Goal: Information Seeking & Learning: Learn about a topic

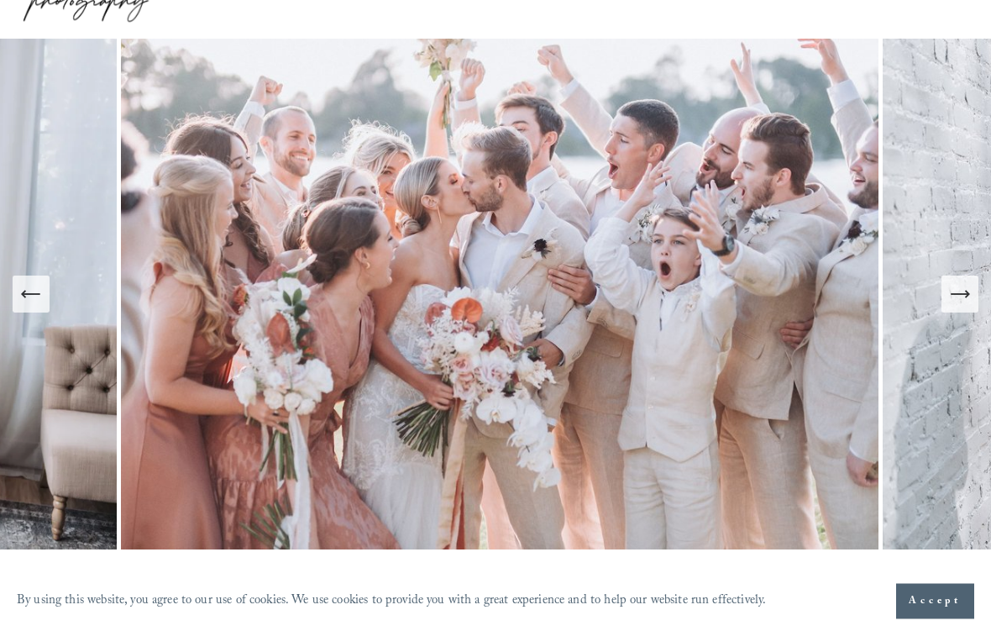
scroll to position [95, 0]
click at [938, 563] on span "Accept" at bounding box center [935, 601] width 53 height 17
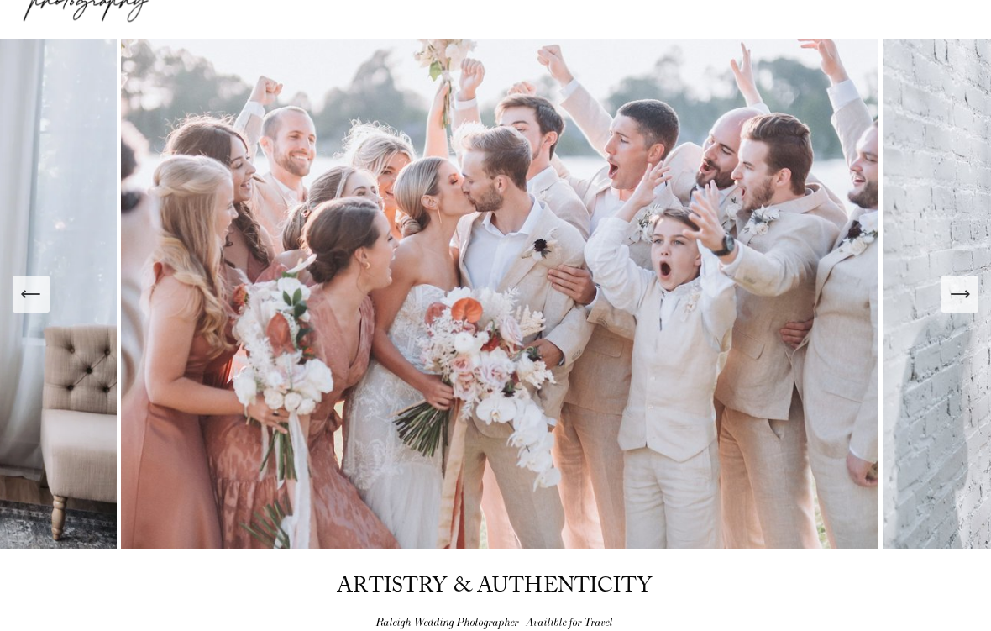
click at [959, 283] on icon "Next Slide" at bounding box center [960, 294] width 24 height 24
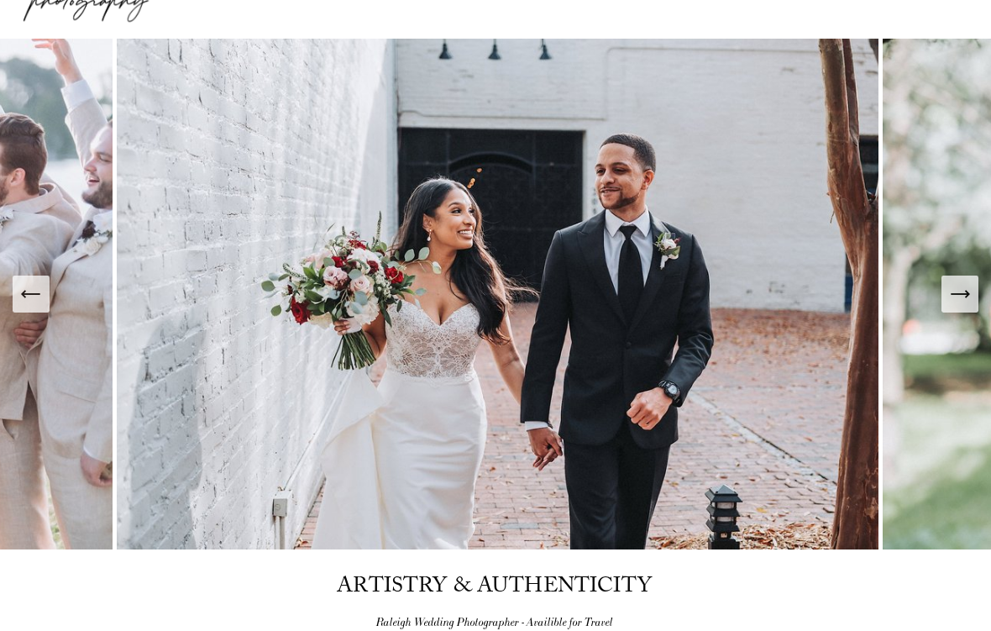
click at [951, 290] on icon "Next Slide" at bounding box center [960, 294] width 24 height 24
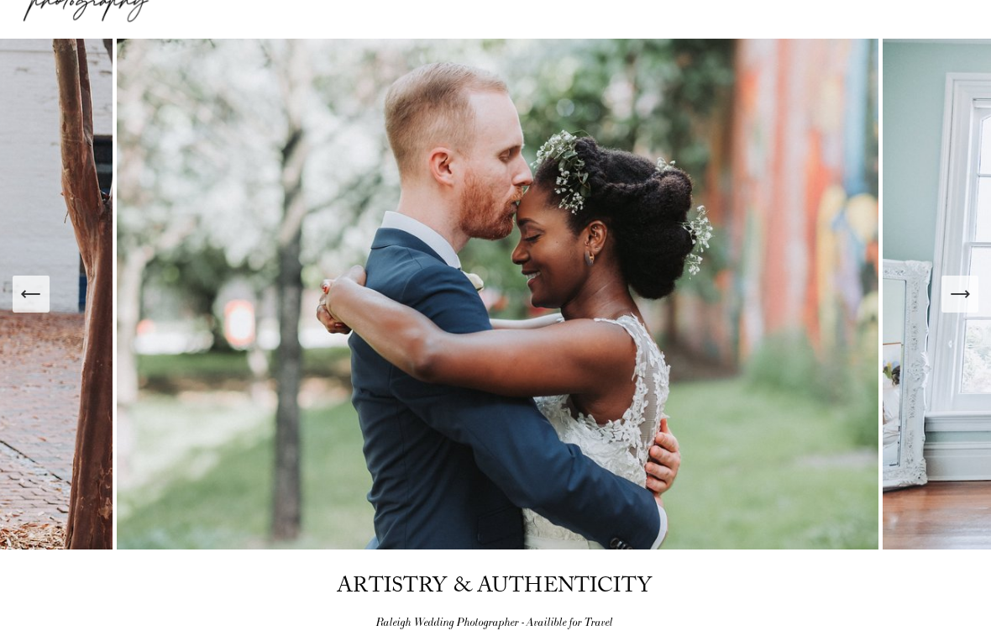
click at [956, 289] on icon "Next Slide" at bounding box center [960, 294] width 24 height 24
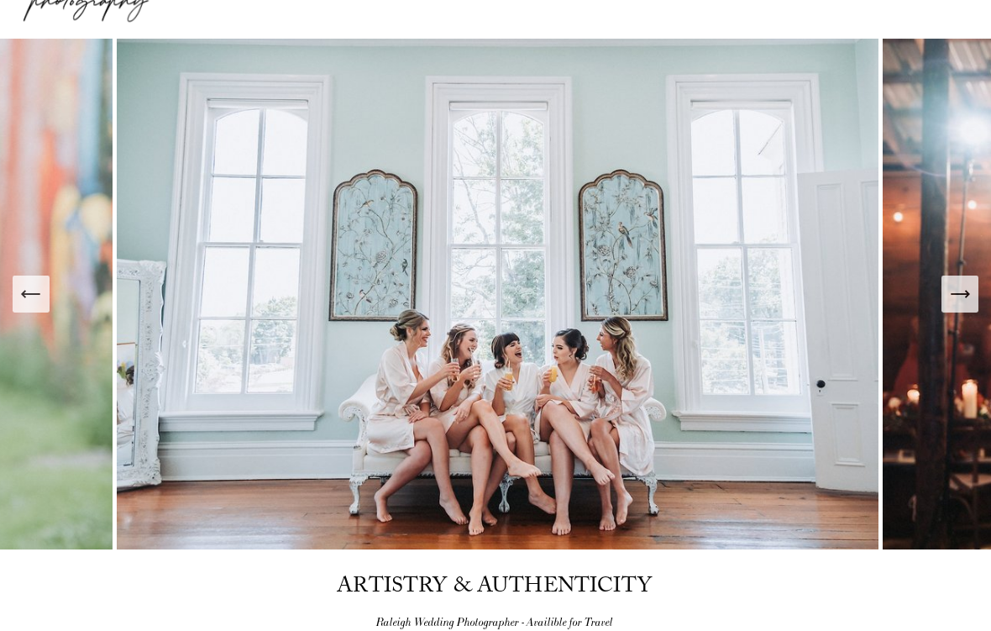
click at [957, 287] on icon "Next Slide" at bounding box center [960, 294] width 24 height 24
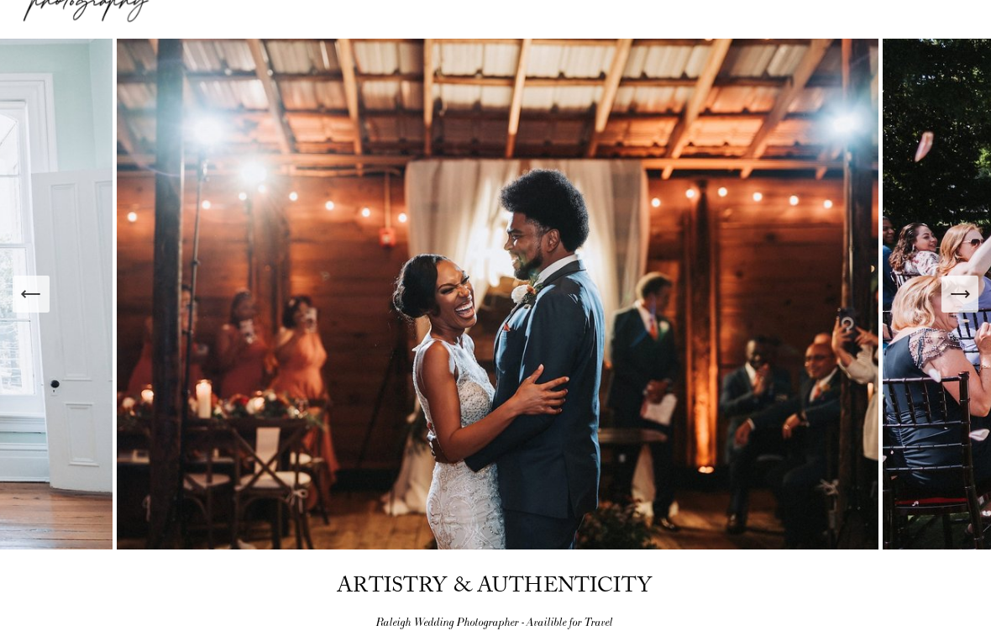
click at [955, 291] on icon "Next Slide" at bounding box center [960, 294] width 24 height 24
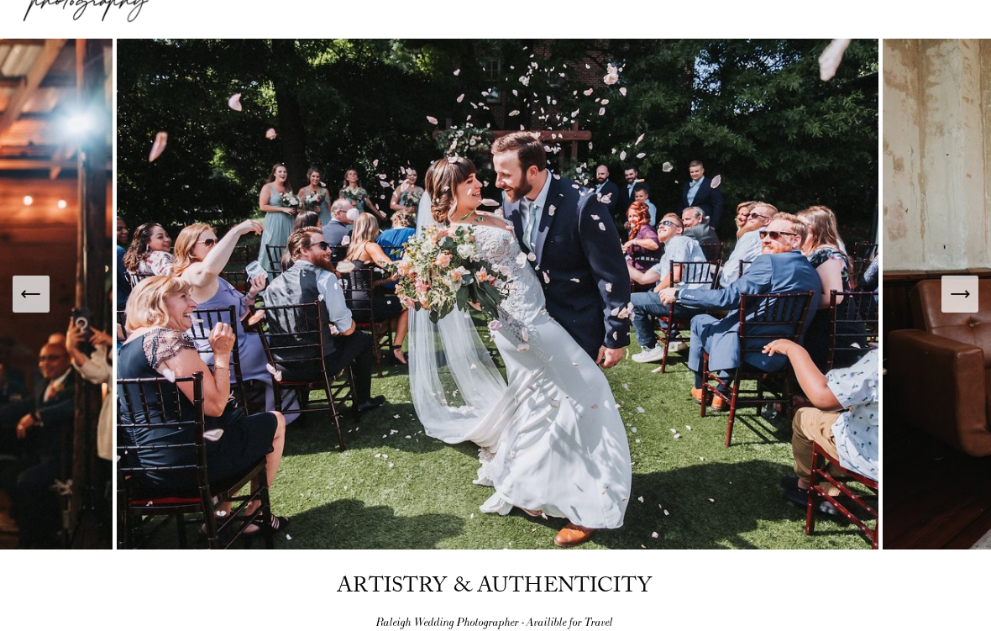
click at [958, 294] on icon "Next Slide" at bounding box center [960, 294] width 18 height 0
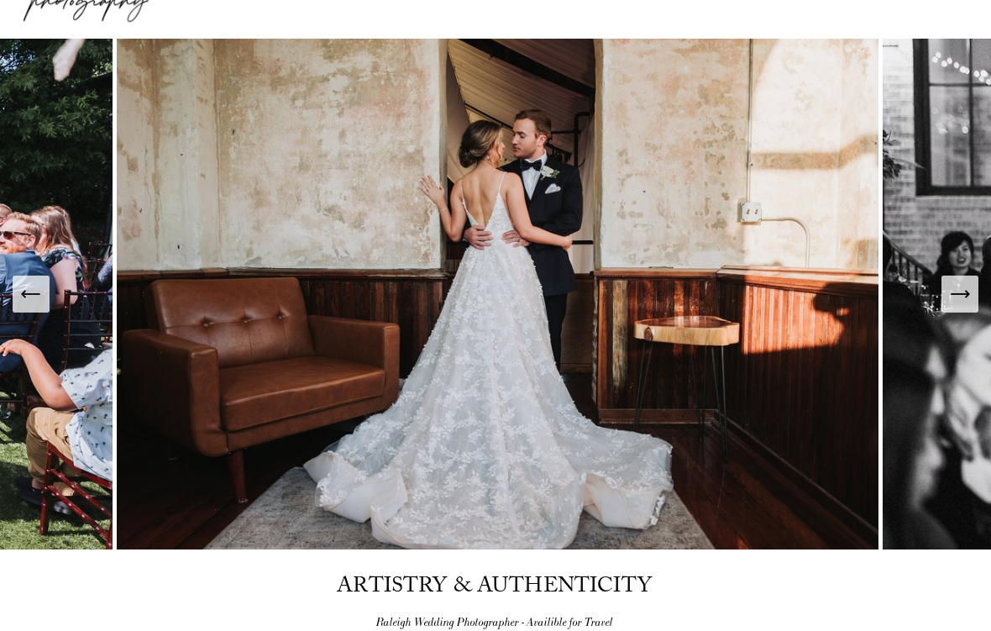
click at [953, 294] on icon "Next Slide" at bounding box center [960, 294] width 18 height 0
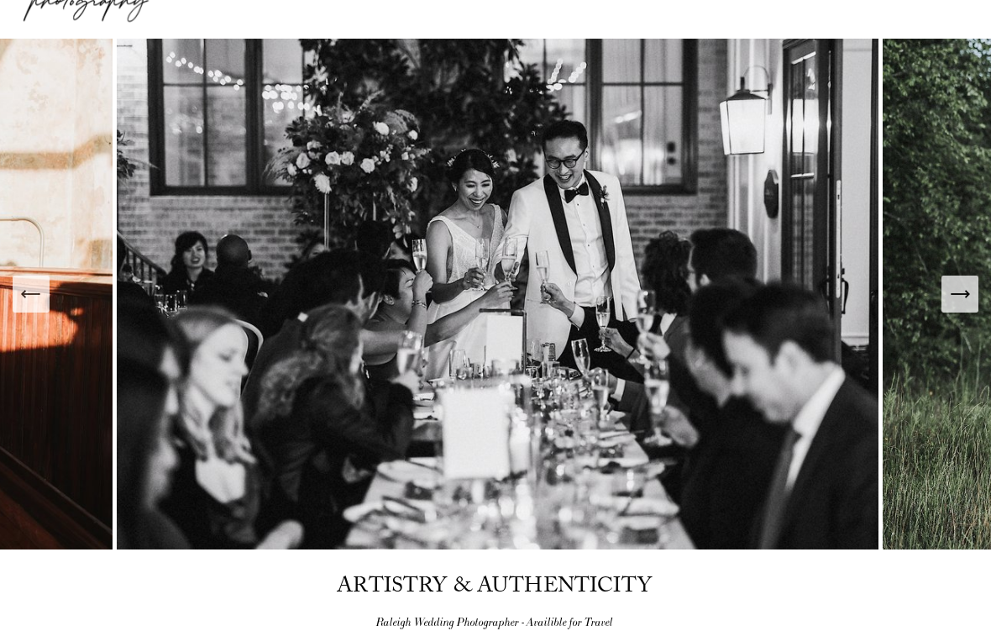
click at [954, 290] on icon "Next Slide" at bounding box center [960, 294] width 24 height 24
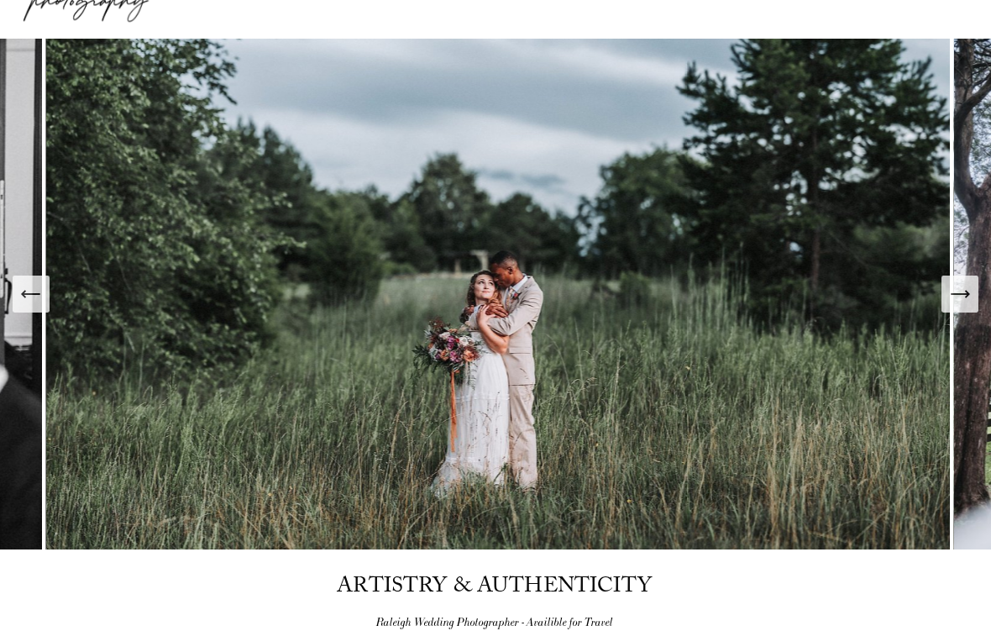
click at [951, 287] on icon "Next Slide" at bounding box center [960, 294] width 24 height 24
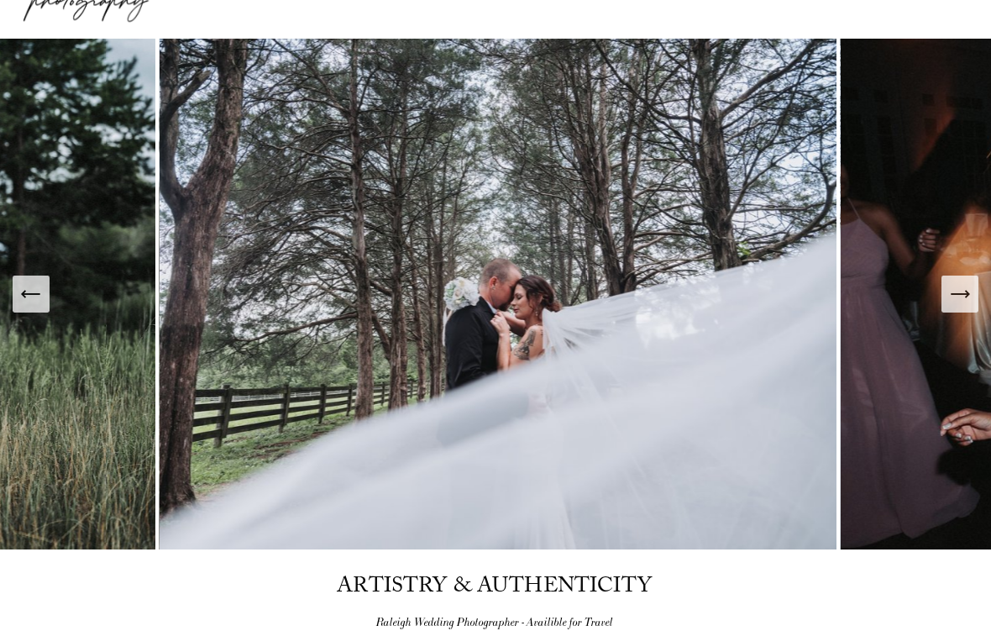
click at [950, 286] on icon "Next Slide" at bounding box center [960, 294] width 24 height 24
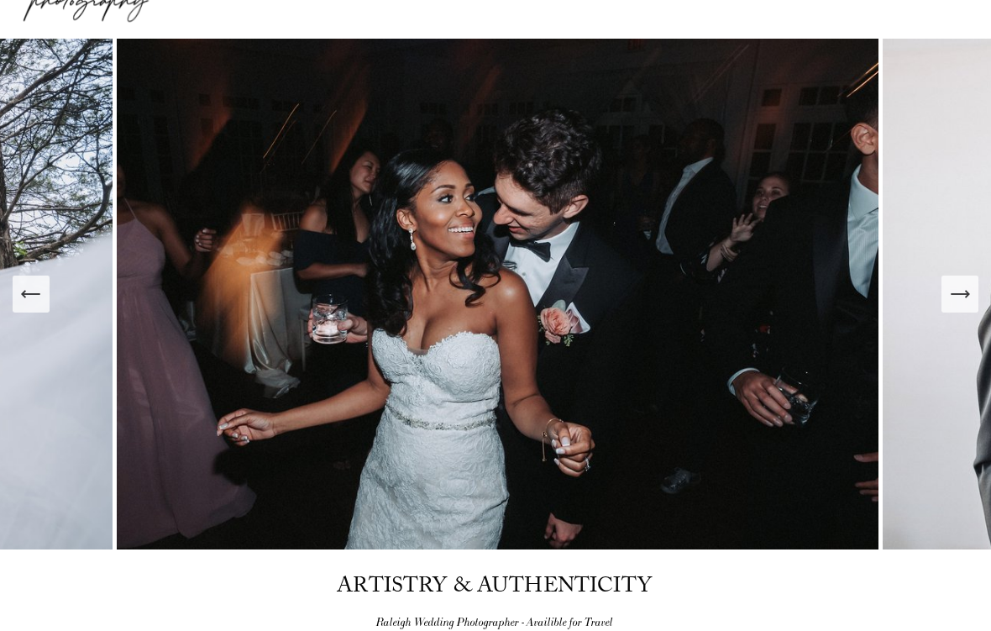
click at [949, 290] on icon "Next Slide" at bounding box center [960, 294] width 24 height 24
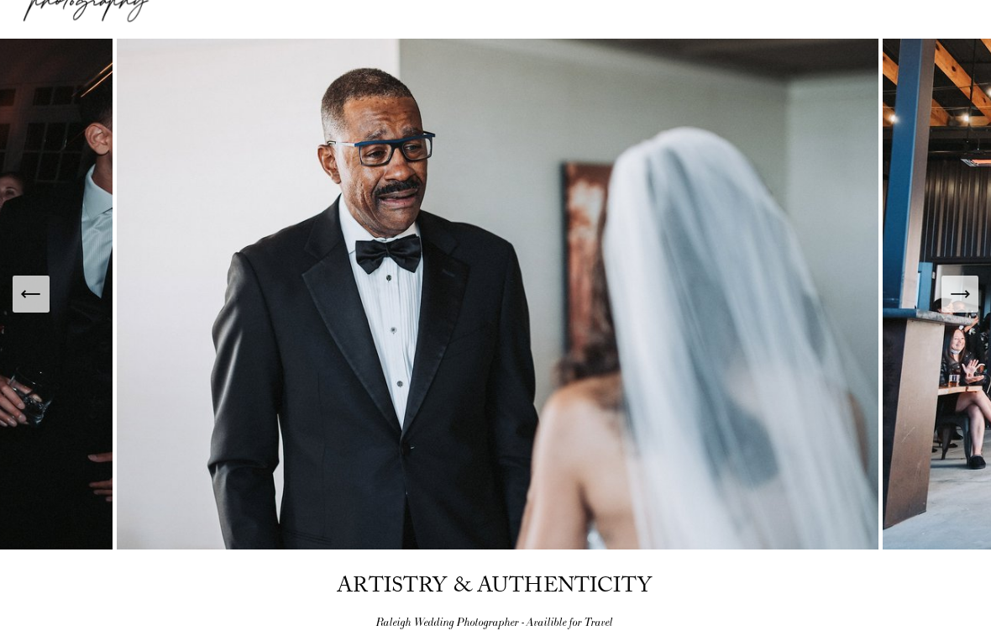
click at [34, 285] on icon "Previous Slide" at bounding box center [31, 294] width 24 height 24
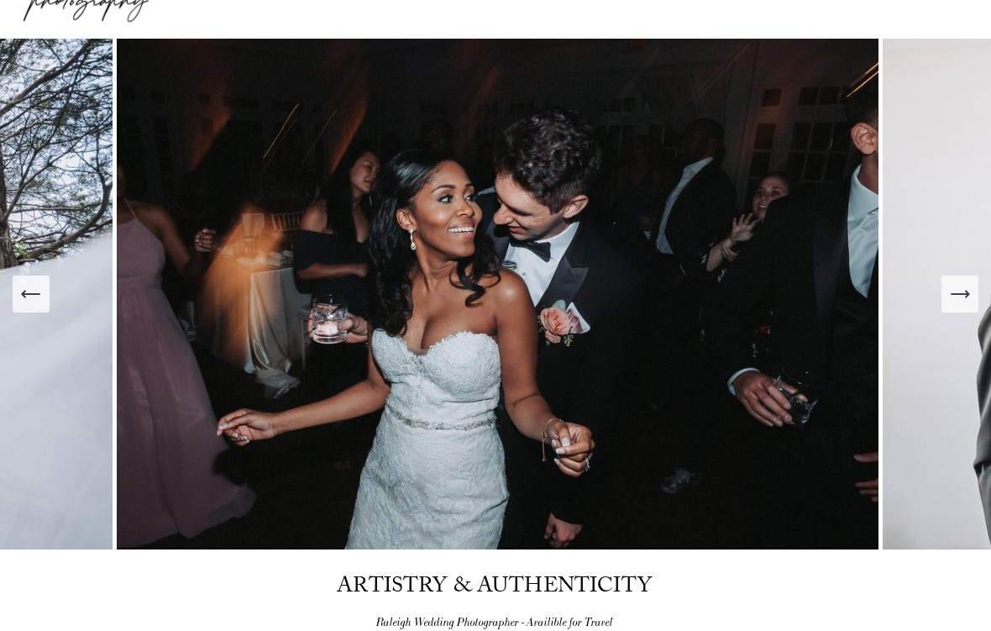
click at [950, 293] on icon "Next Slide" at bounding box center [960, 294] width 24 height 24
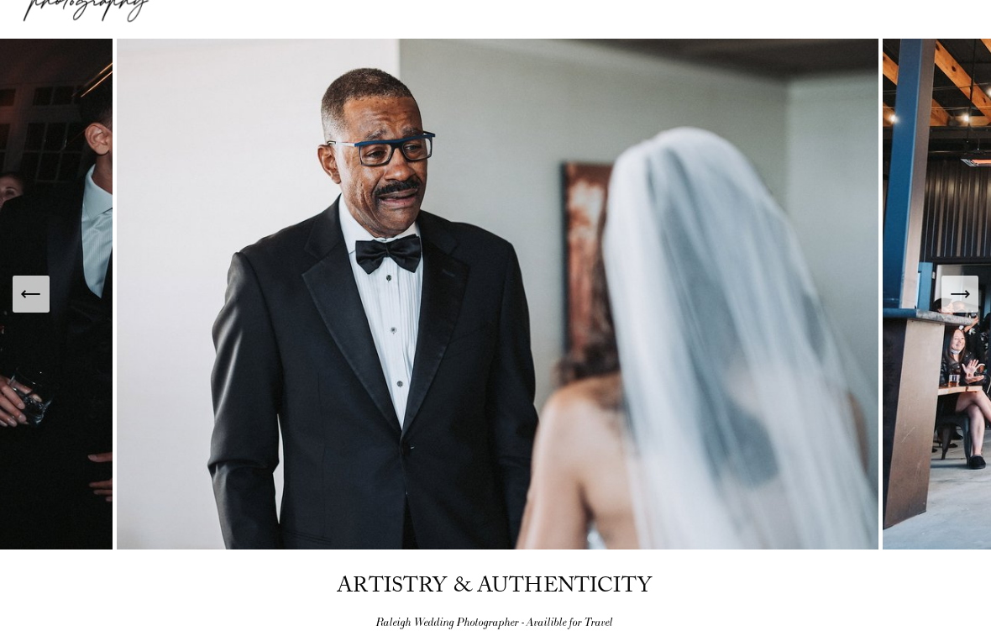
click at [951, 288] on icon "Next Slide" at bounding box center [960, 294] width 24 height 24
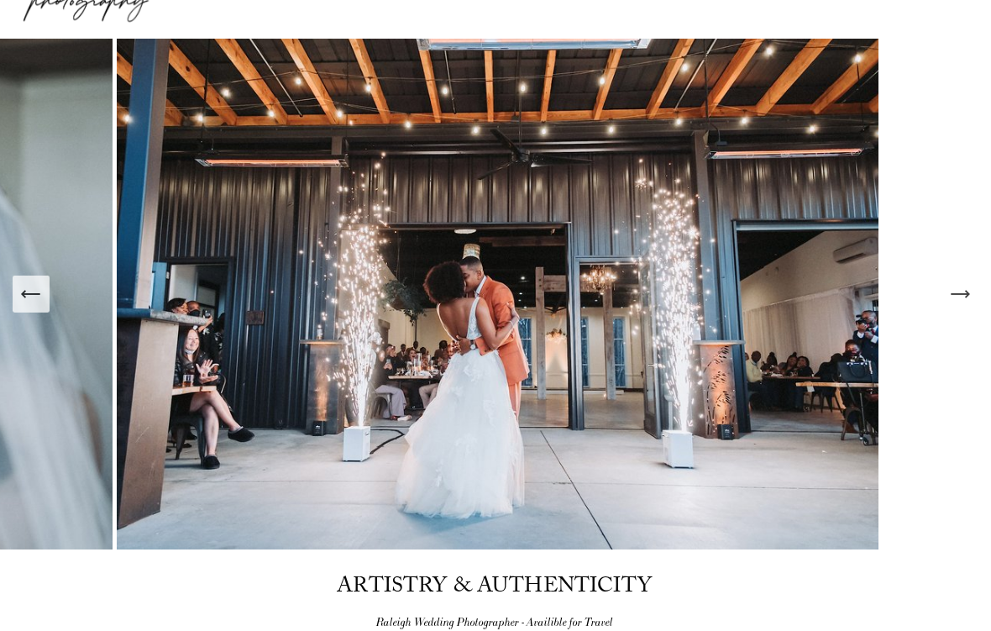
click at [946, 289] on button "Next Slide" at bounding box center [959, 293] width 37 height 37
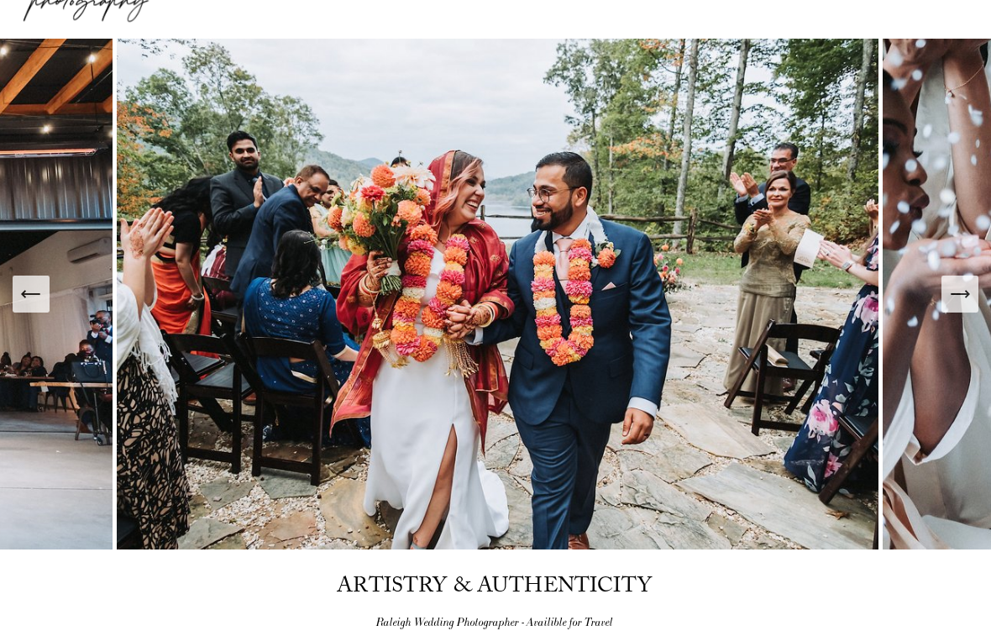
click at [947, 285] on button "Next Slide" at bounding box center [959, 293] width 37 height 37
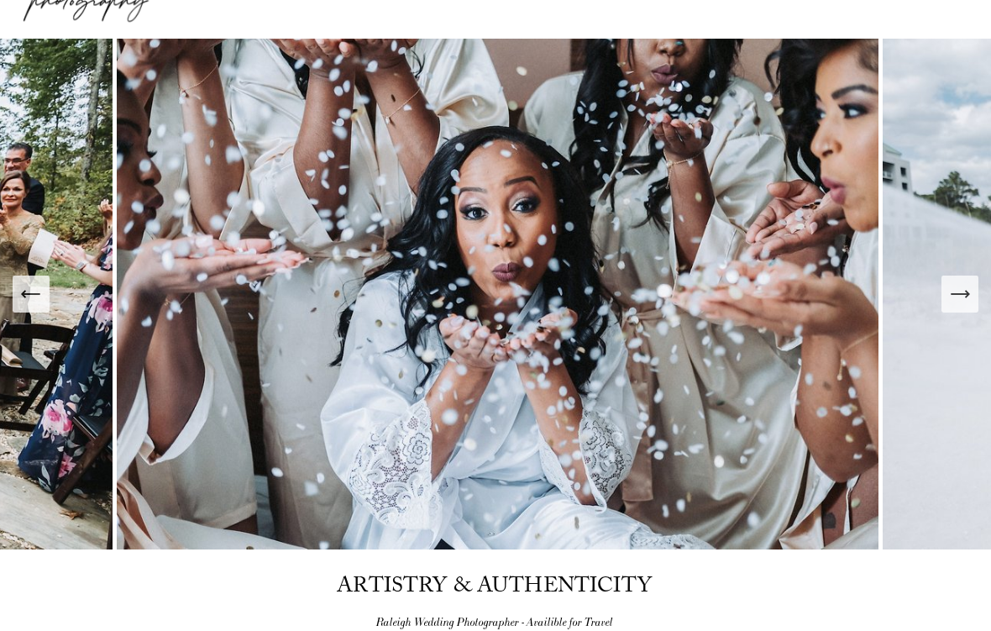
click at [956, 287] on icon "Next Slide" at bounding box center [960, 294] width 24 height 24
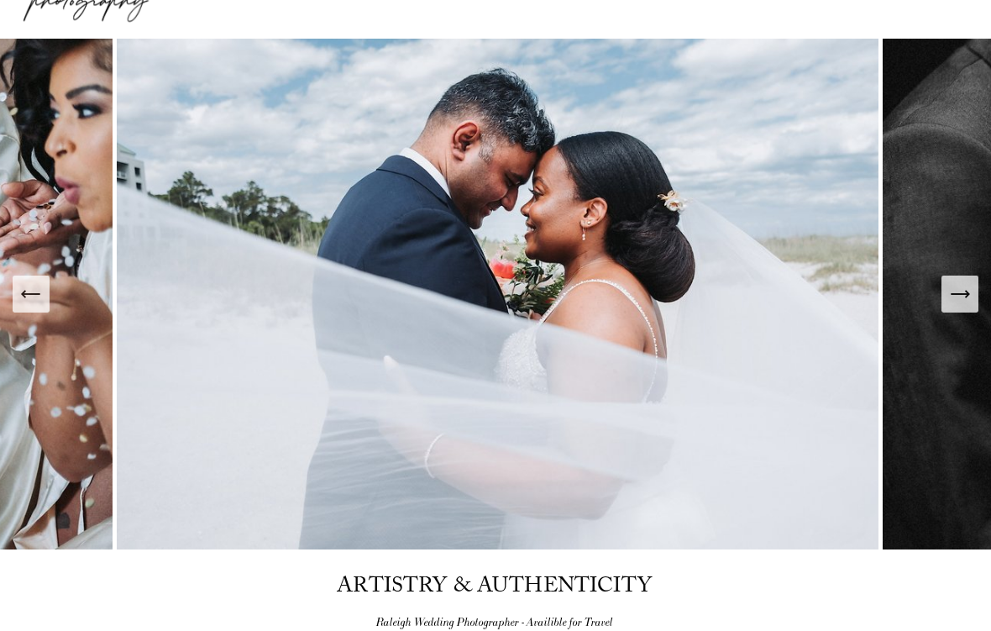
click at [956, 290] on icon "Next Slide" at bounding box center [960, 294] width 24 height 24
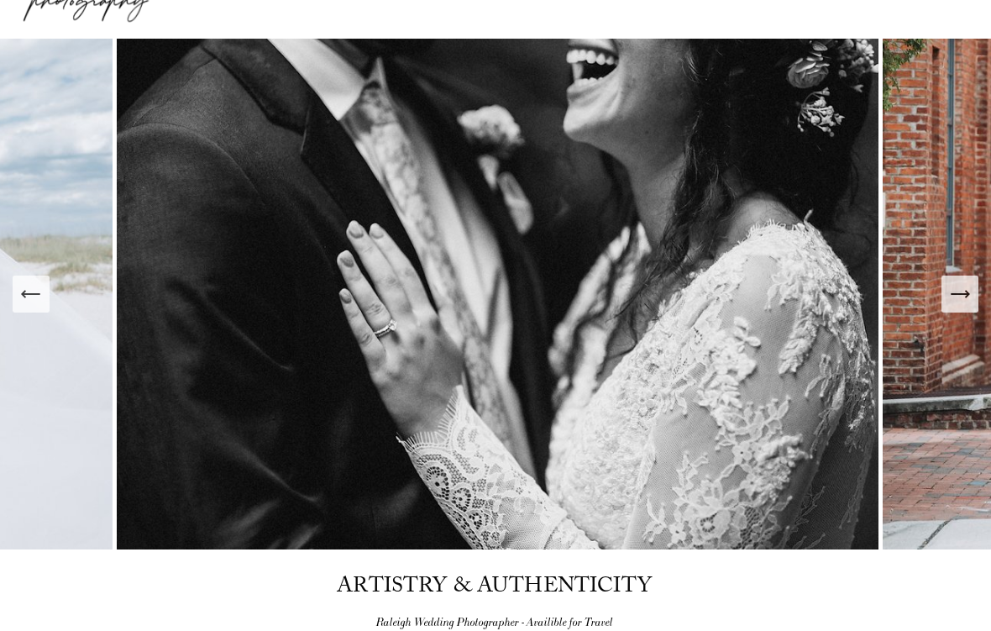
click at [953, 285] on icon "Next Slide" at bounding box center [960, 294] width 24 height 24
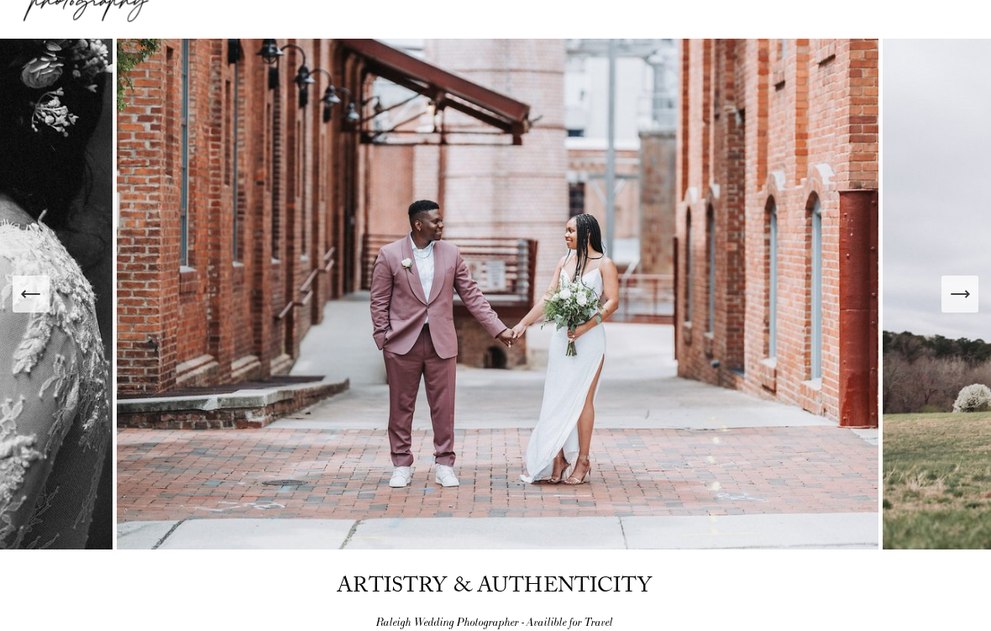
click at [950, 283] on icon "Next Slide" at bounding box center [960, 294] width 24 height 24
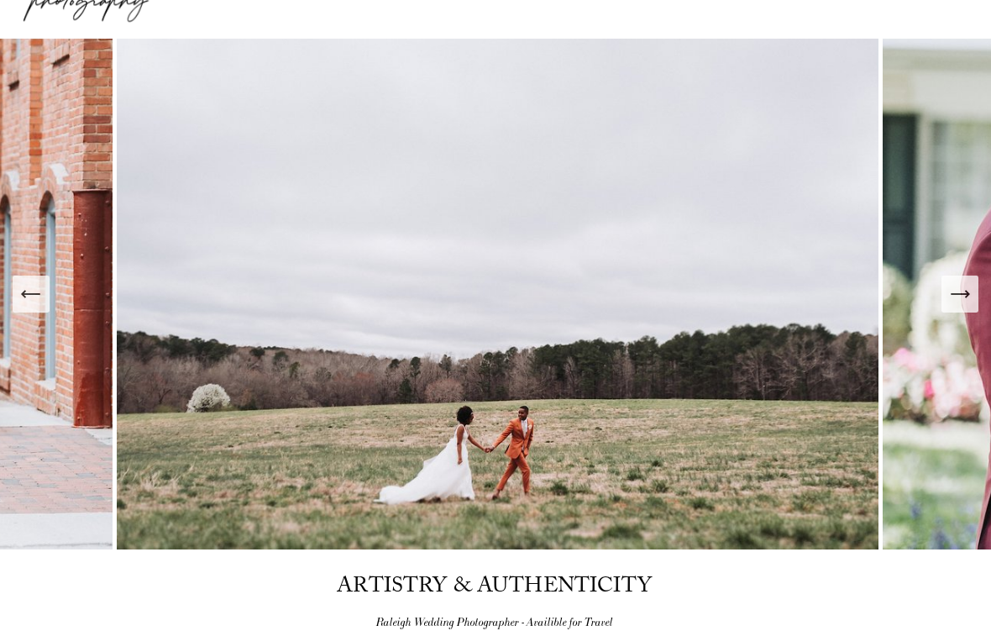
click at [953, 282] on icon "Next Slide" at bounding box center [960, 294] width 24 height 24
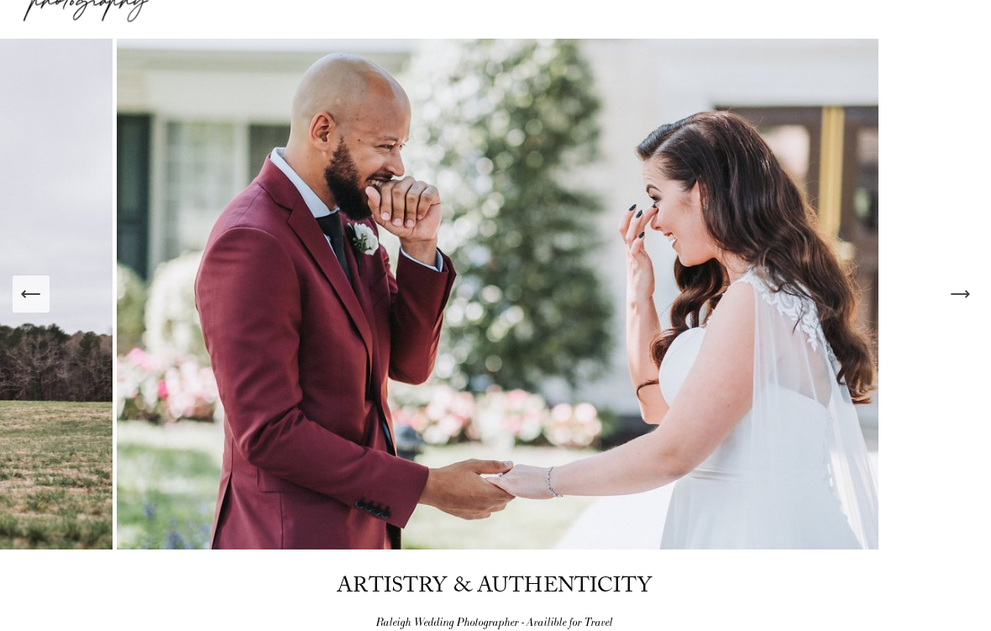
click at [961, 291] on icon "Next Slide" at bounding box center [960, 294] width 24 height 24
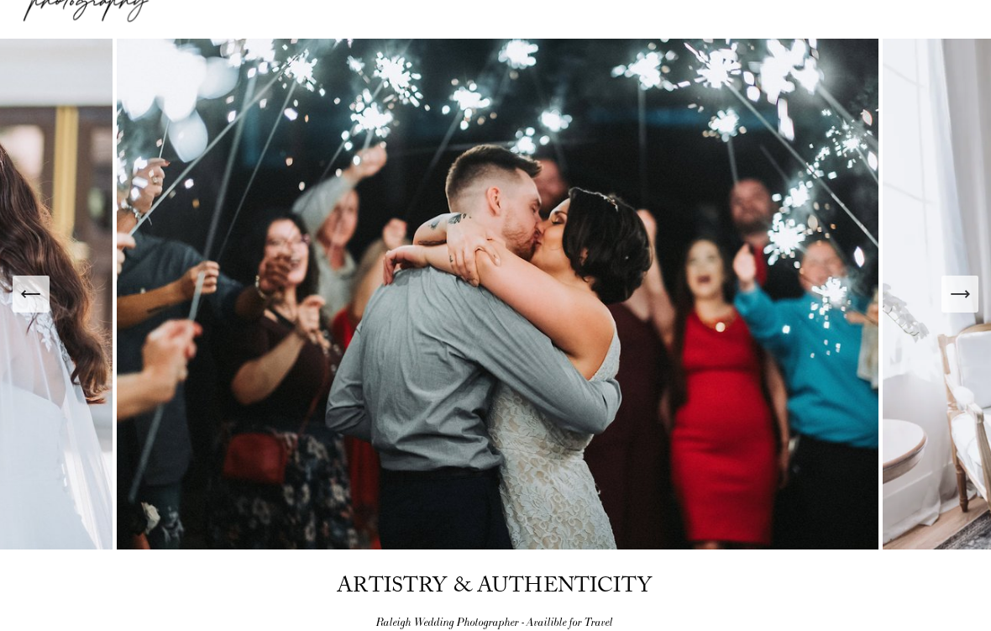
click at [959, 291] on icon "Next Slide" at bounding box center [960, 294] width 24 height 24
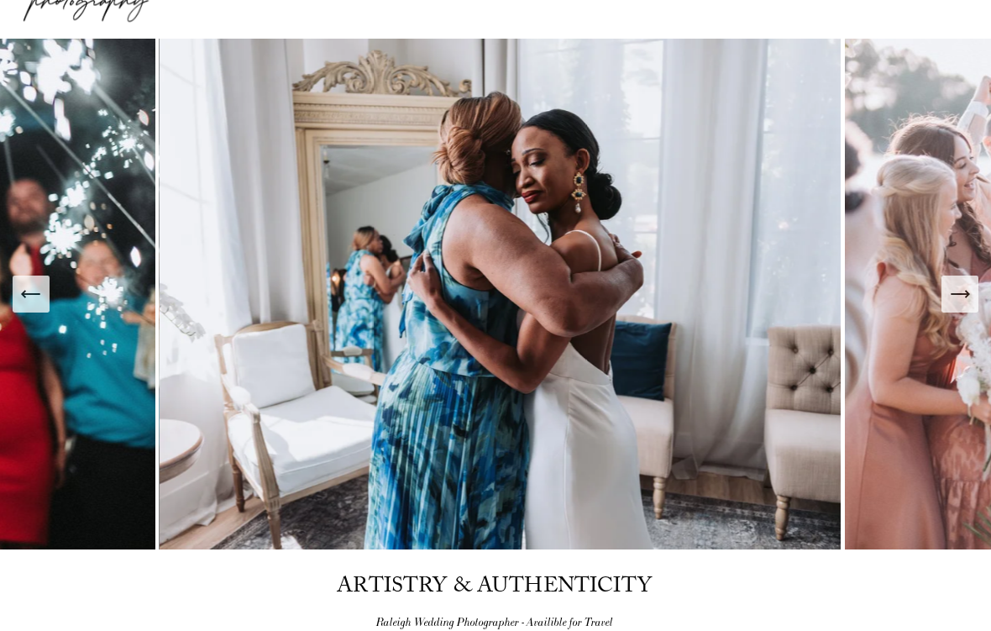
click at [961, 289] on icon "Next Slide" at bounding box center [960, 294] width 24 height 24
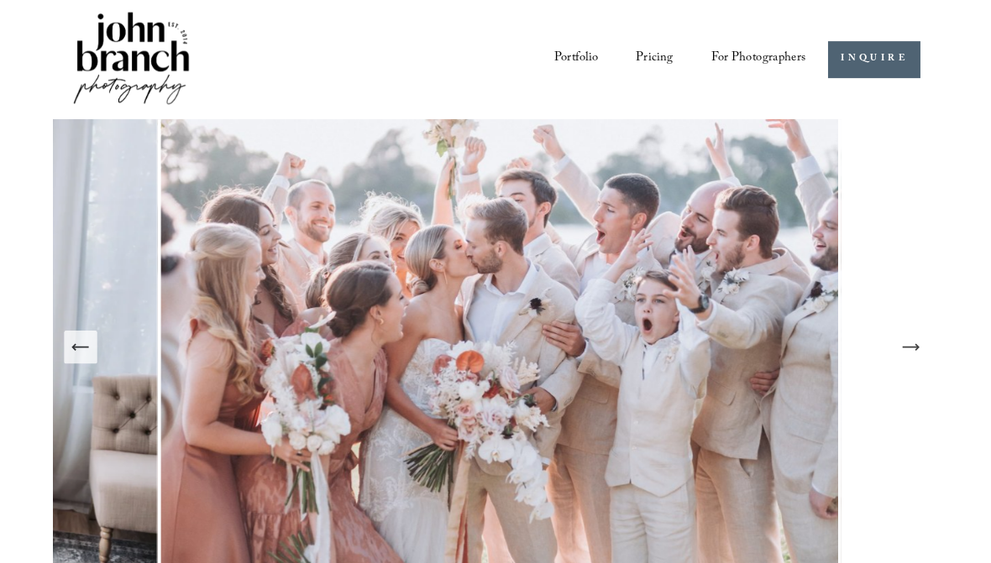
scroll to position [67, 0]
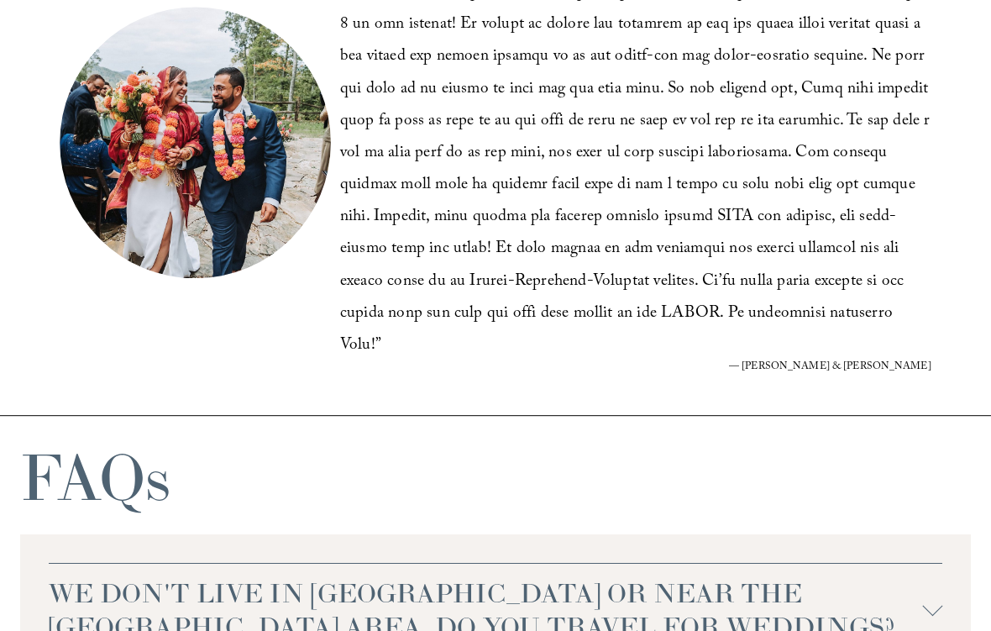
scroll to position [3216, 0]
